Goal: Communication & Community: Answer question/provide support

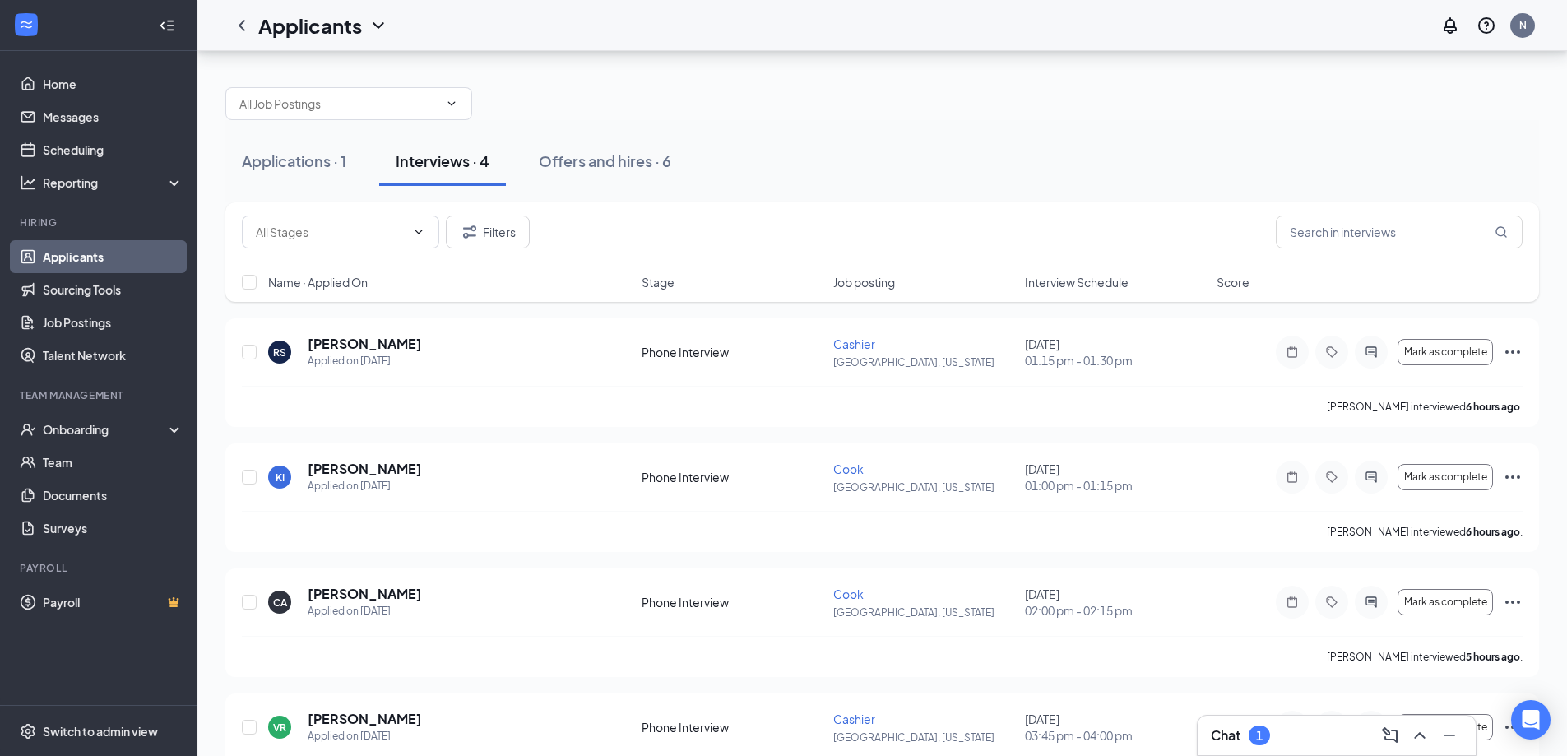
scroll to position [66, 0]
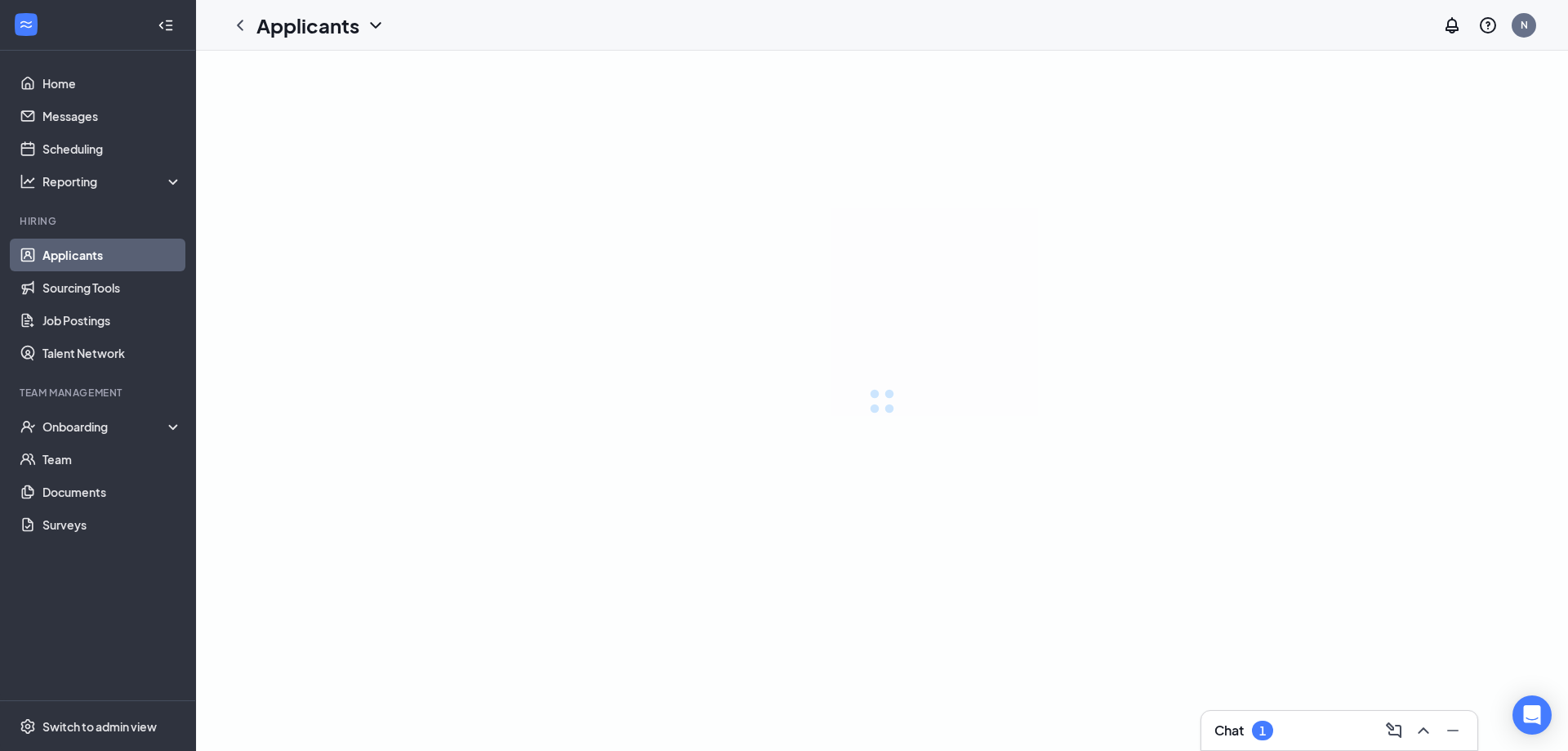
click at [1258, 734] on div "1" at bounding box center [1262, 731] width 21 height 20
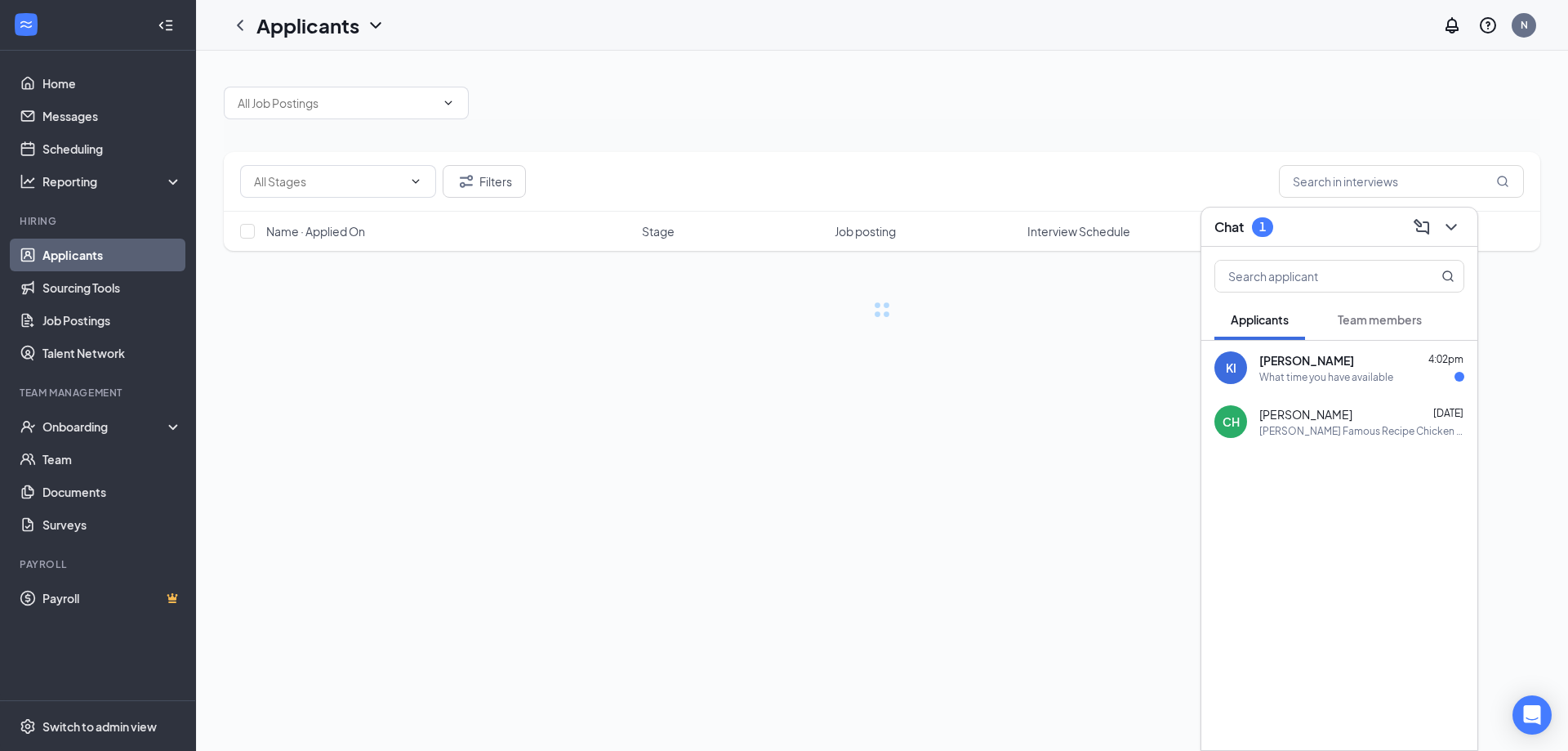
click at [1350, 362] on div "[PERSON_NAME] 4:02pm" at bounding box center [1362, 361] width 205 height 16
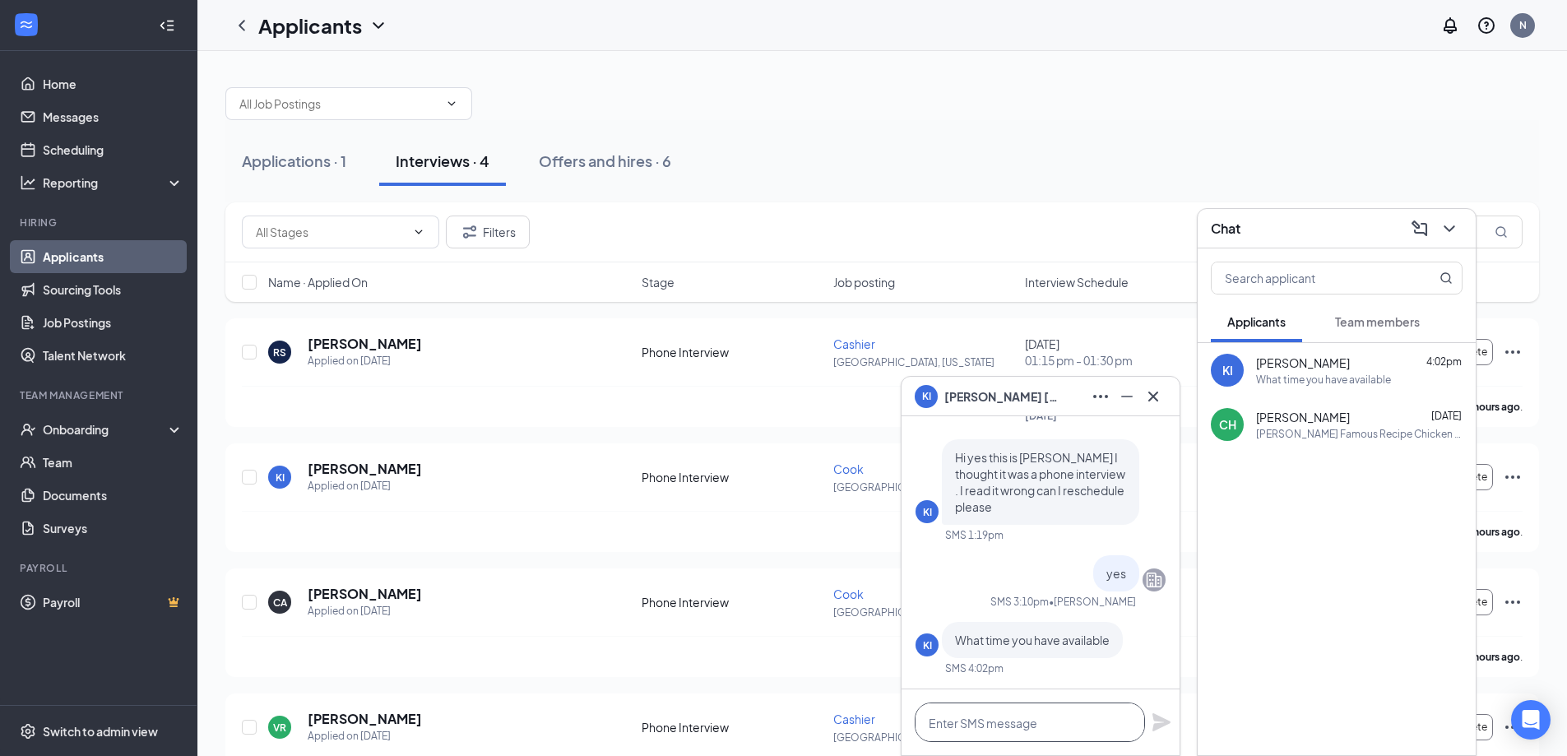
click at [1077, 720] on textarea at bounding box center [1030, 722] width 230 height 39
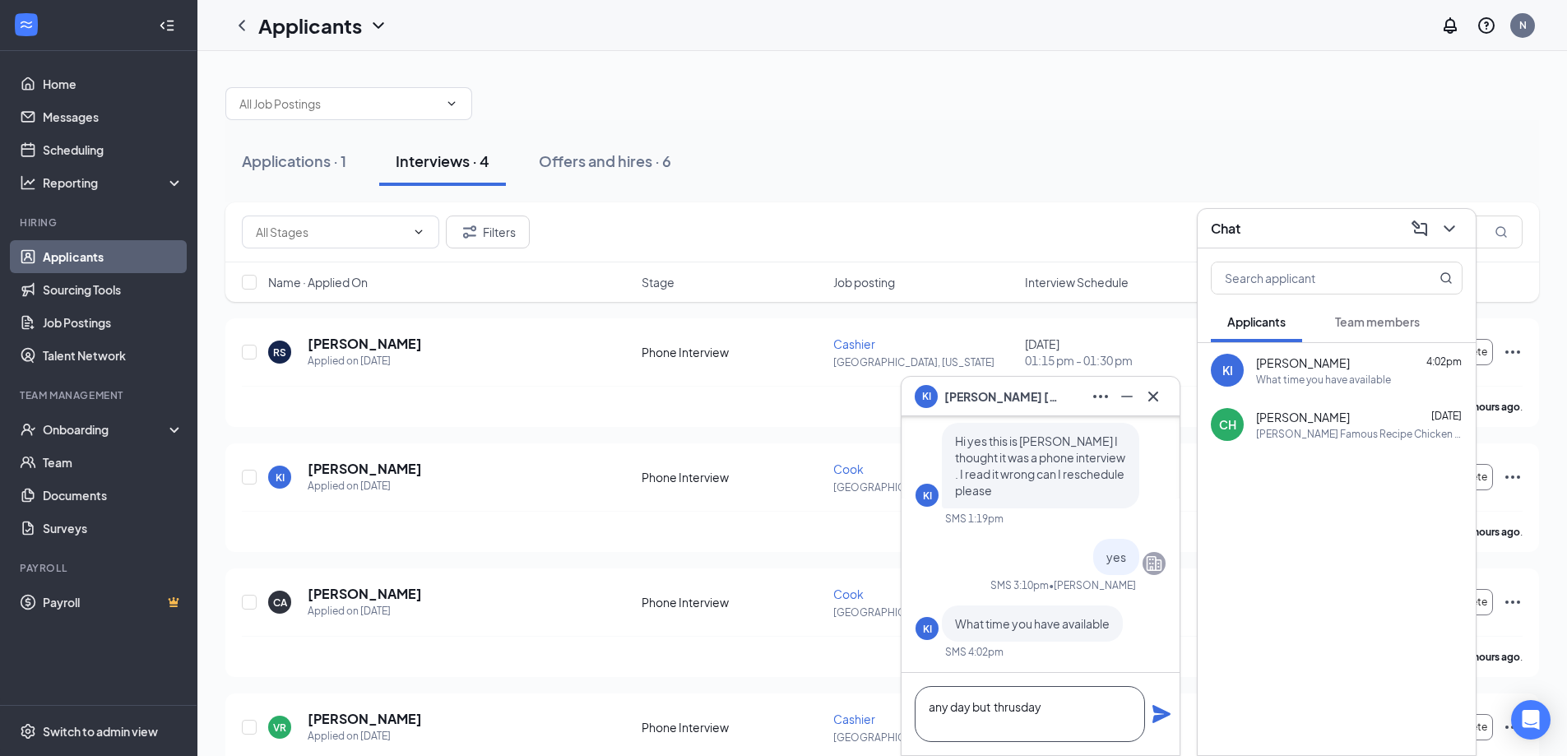
type textarea "any day but thrusday"
click at [1153, 709] on icon "Plane" at bounding box center [1162, 714] width 18 height 18
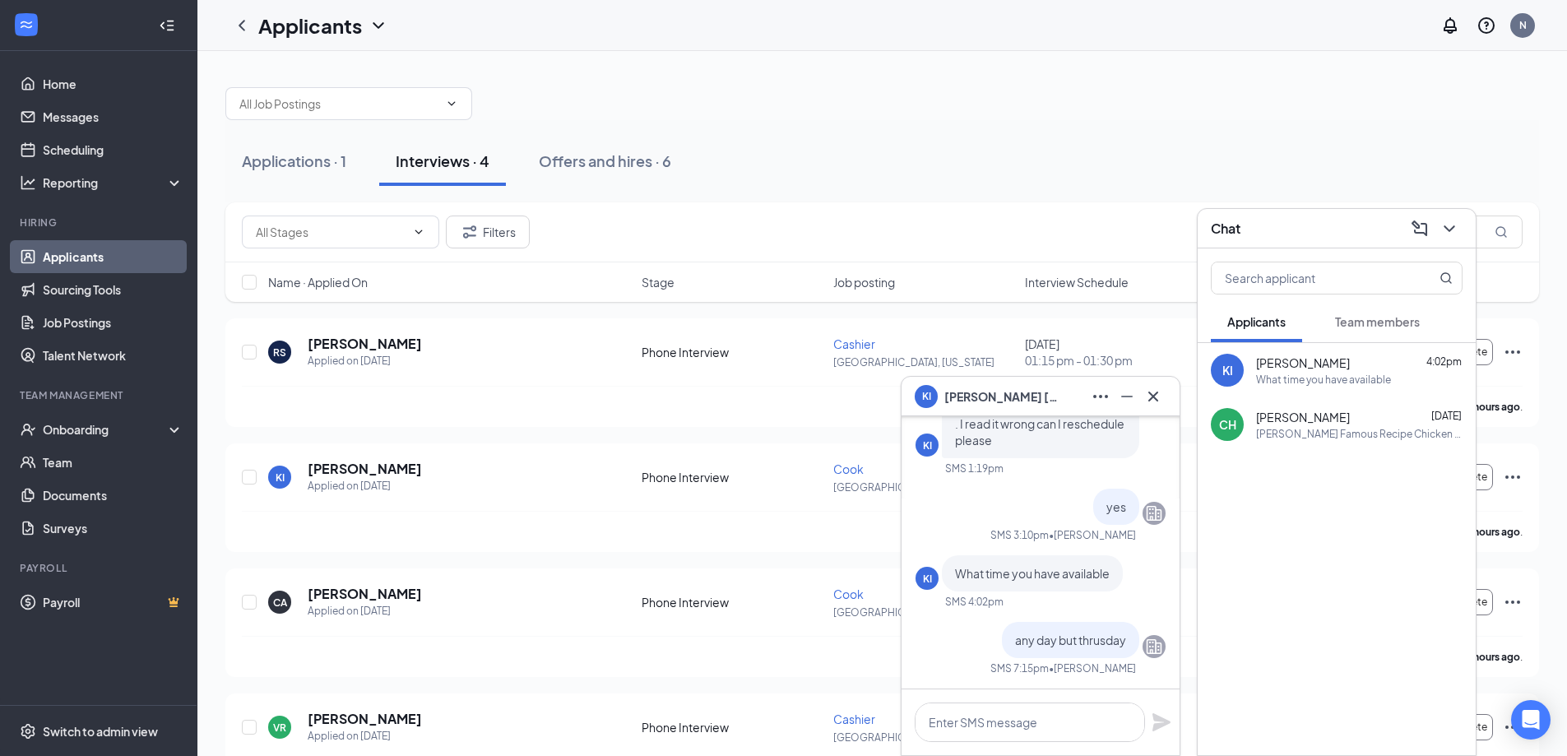
scroll to position [0, 0]
